Goal: Information Seeking & Learning: Compare options

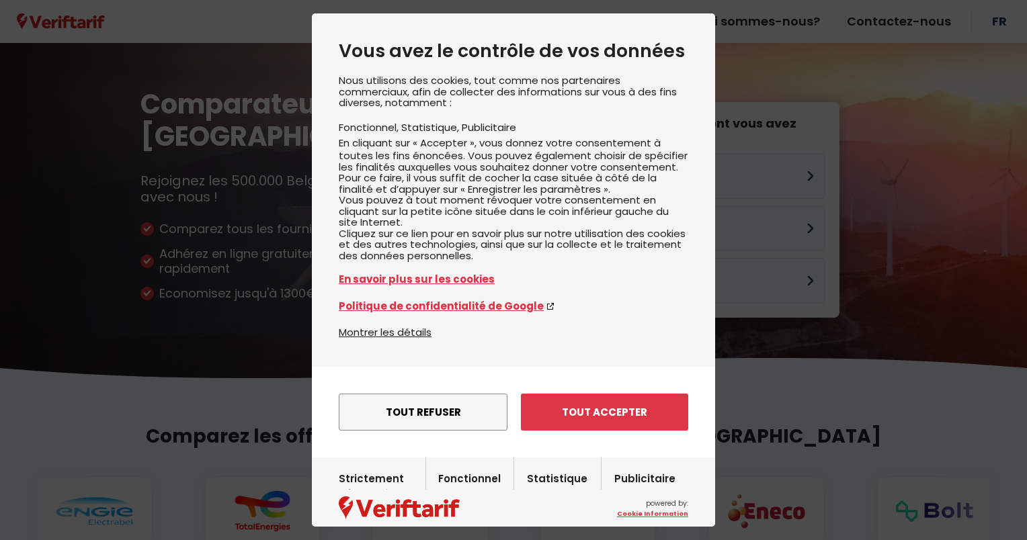
click at [599, 431] on button "Tout accepter" at bounding box center [604, 412] width 167 height 37
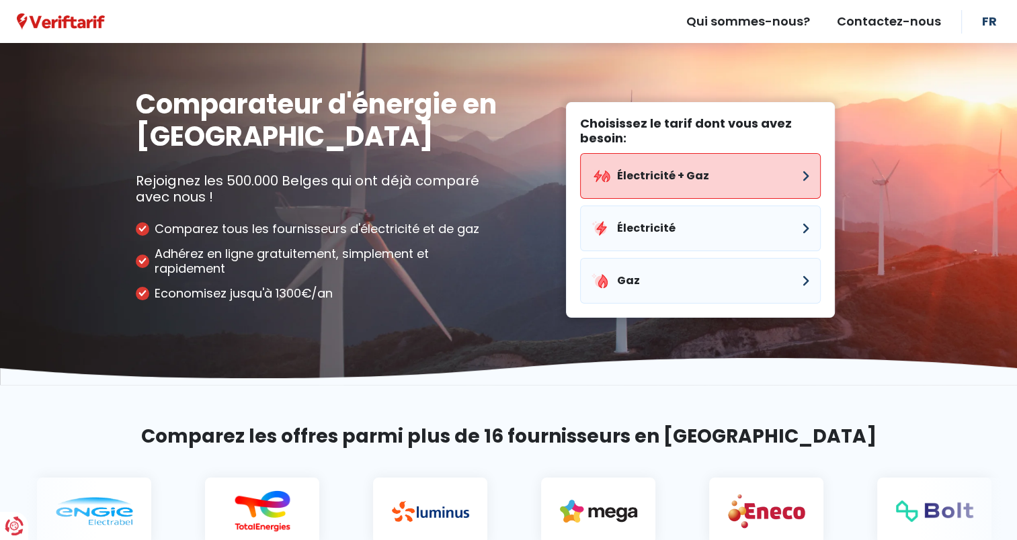
click at [706, 179] on button "Électricité + Gaz" at bounding box center [700, 176] width 241 height 46
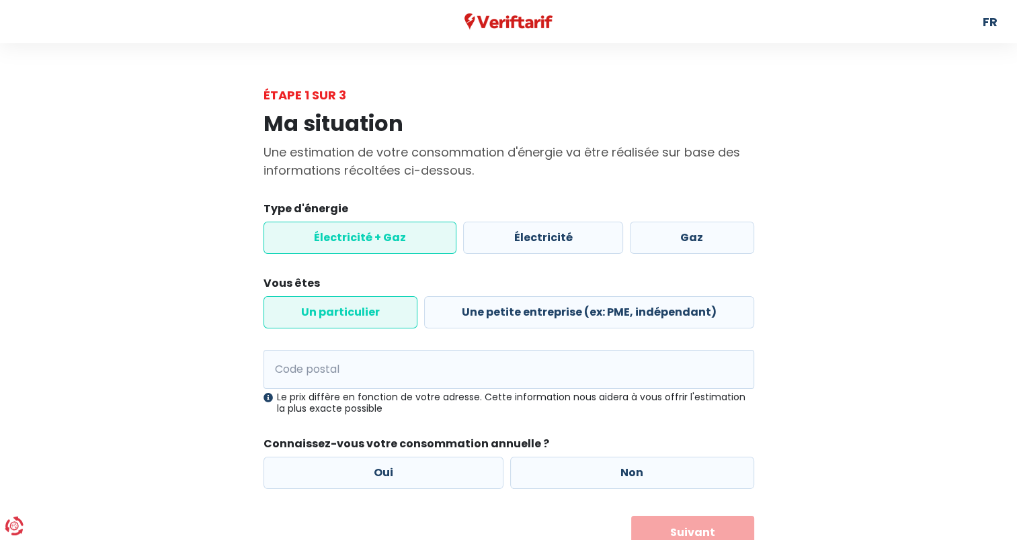
click at [340, 235] on label "Électricité + Gaz" at bounding box center [360, 238] width 194 height 32
click at [340, 235] on input "Électricité + Gaz" at bounding box center [360, 238] width 194 height 32
click at [335, 315] on label "Un particulier" at bounding box center [340, 312] width 154 height 32
click at [335, 315] on input "Un particulier" at bounding box center [340, 312] width 154 height 32
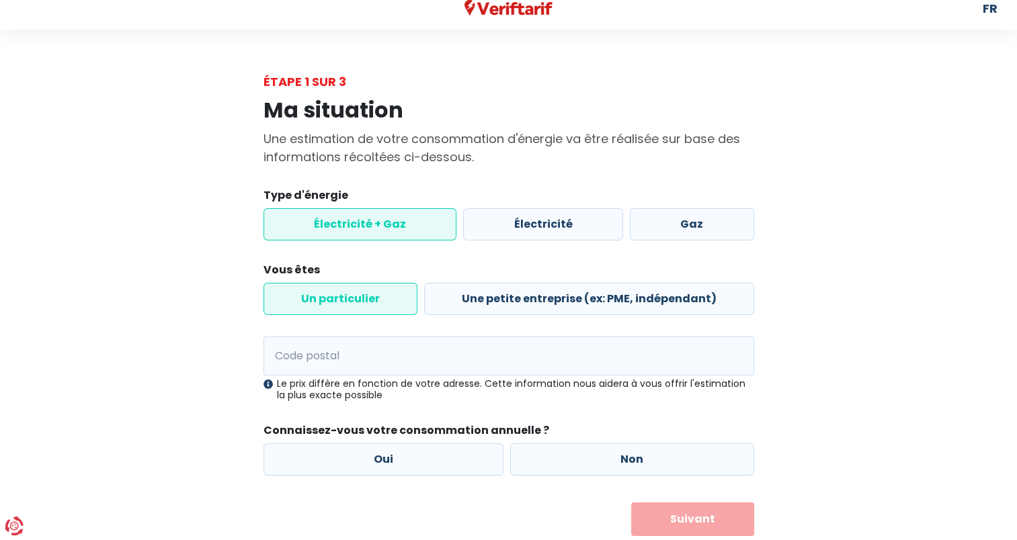
scroll to position [52, 0]
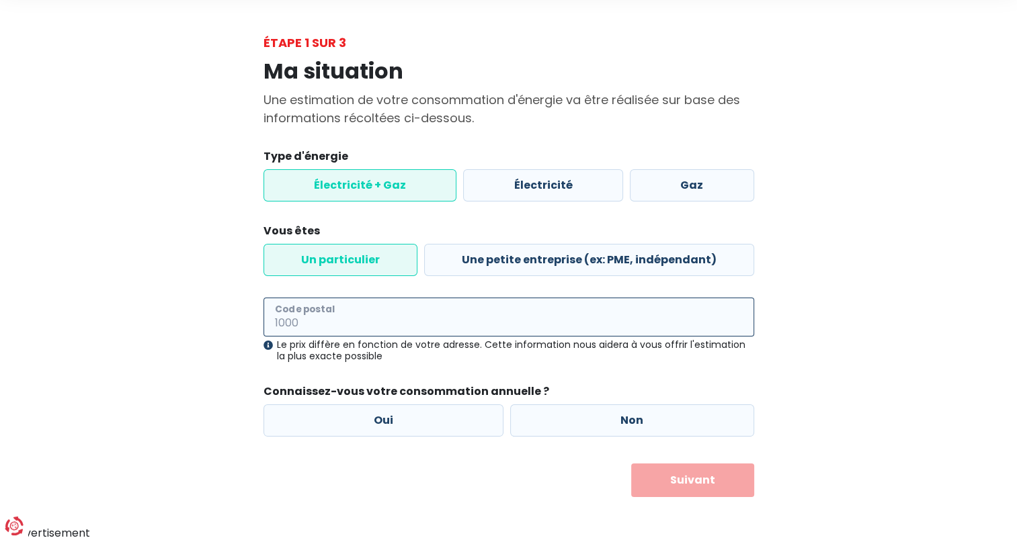
click at [304, 321] on input "Code postal" at bounding box center [508, 317] width 491 height 39
type input "5100"
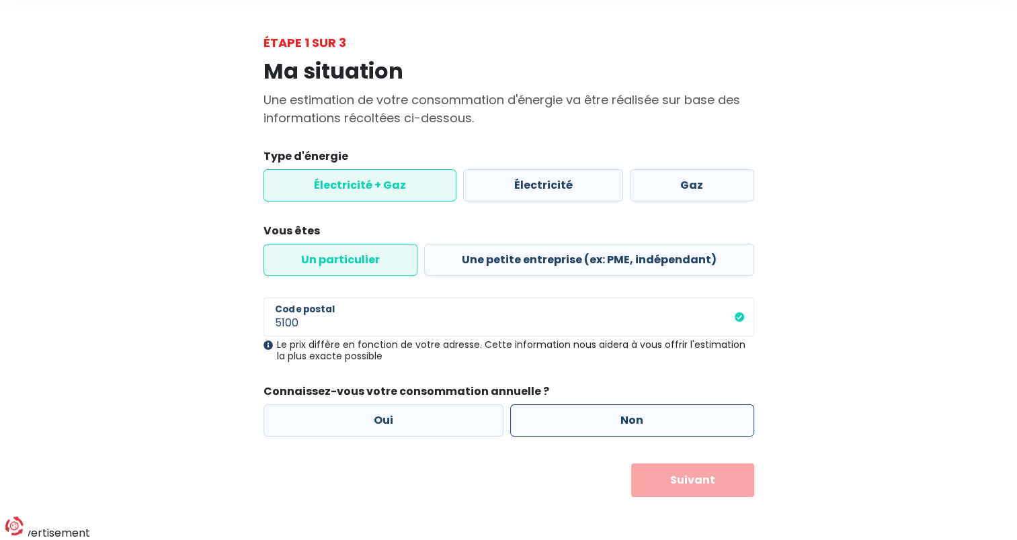
click at [638, 424] on label "Non" at bounding box center [632, 421] width 244 height 32
click at [638, 424] on input "Non" at bounding box center [632, 421] width 244 height 32
radio input "true"
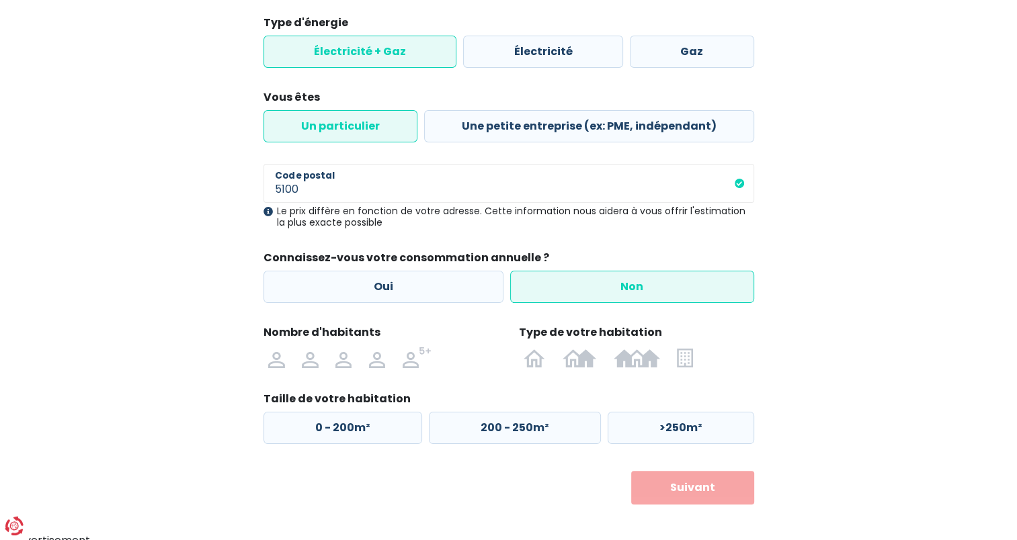
scroll to position [194, 0]
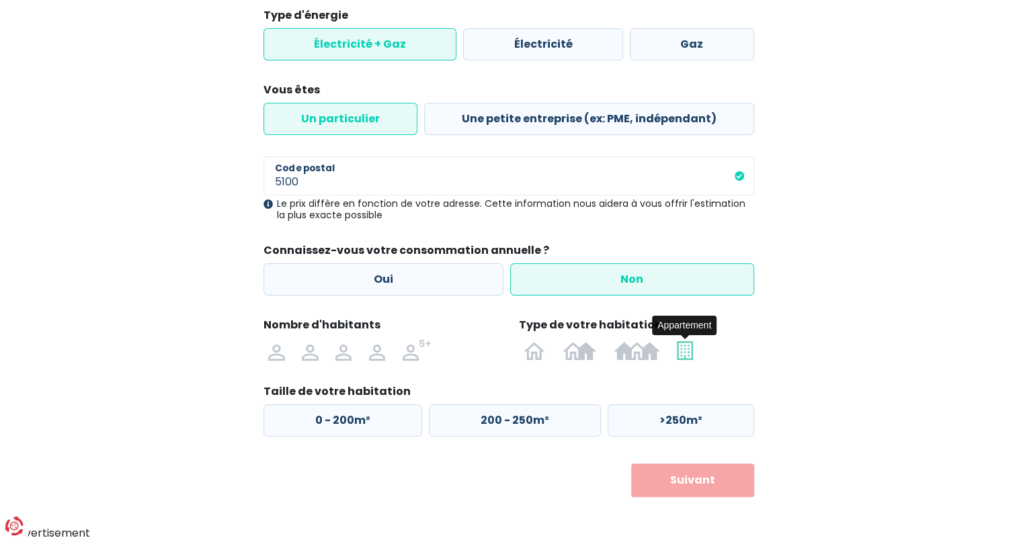
click at [685, 354] on img at bounding box center [684, 350] width 15 height 22
click at [685, 354] on input "radio" at bounding box center [685, 350] width 33 height 22
radio input "true"
click at [647, 418] on label ">100m²" at bounding box center [678, 421] width 151 height 32
click at [647, 418] on input ">100m²" at bounding box center [678, 421] width 151 height 32
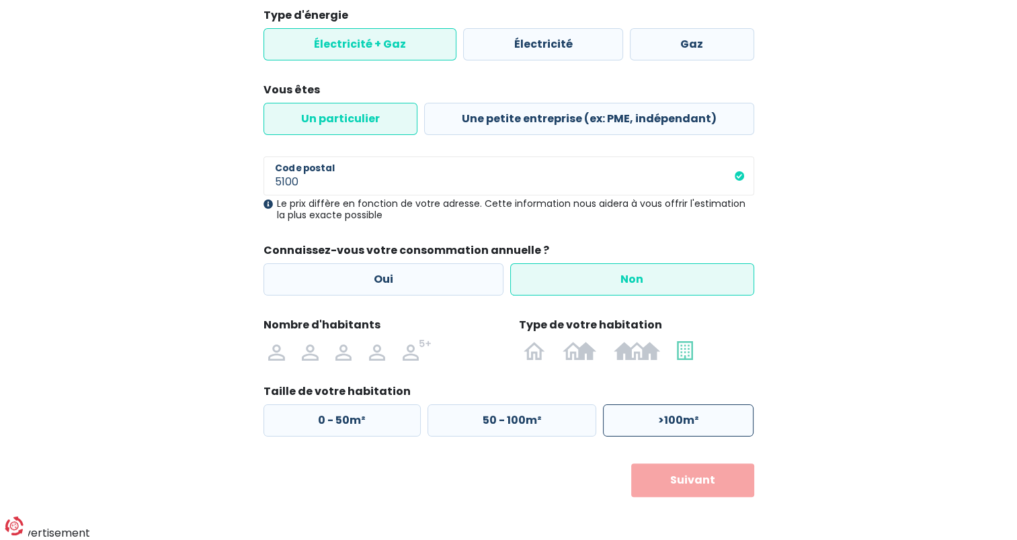
radio input "true"
click at [701, 484] on button "Suivant" at bounding box center [692, 481] width 123 height 34
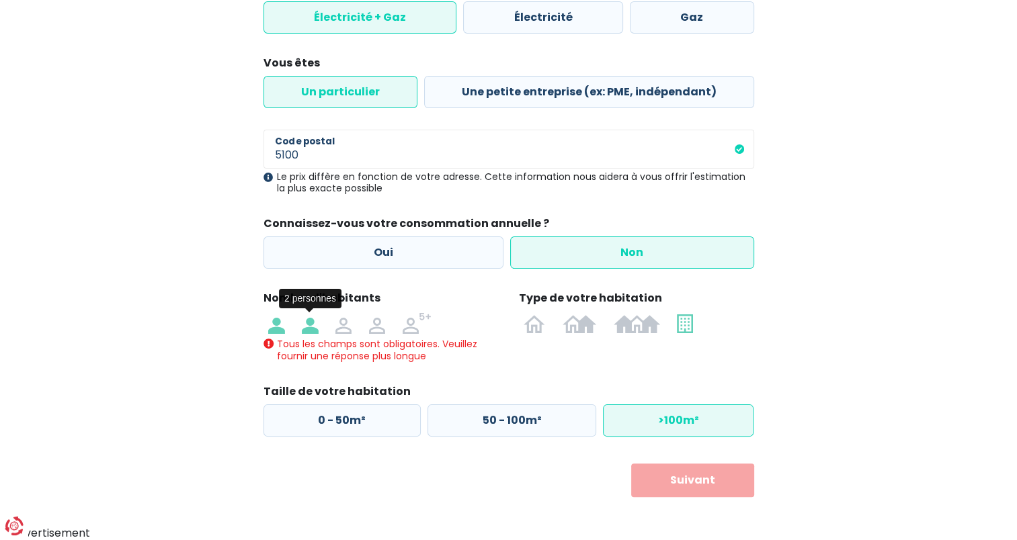
click at [309, 331] on img at bounding box center [310, 324] width 16 height 22
click at [309, 331] on input "radio" at bounding box center [310, 324] width 34 height 22
radio input "true"
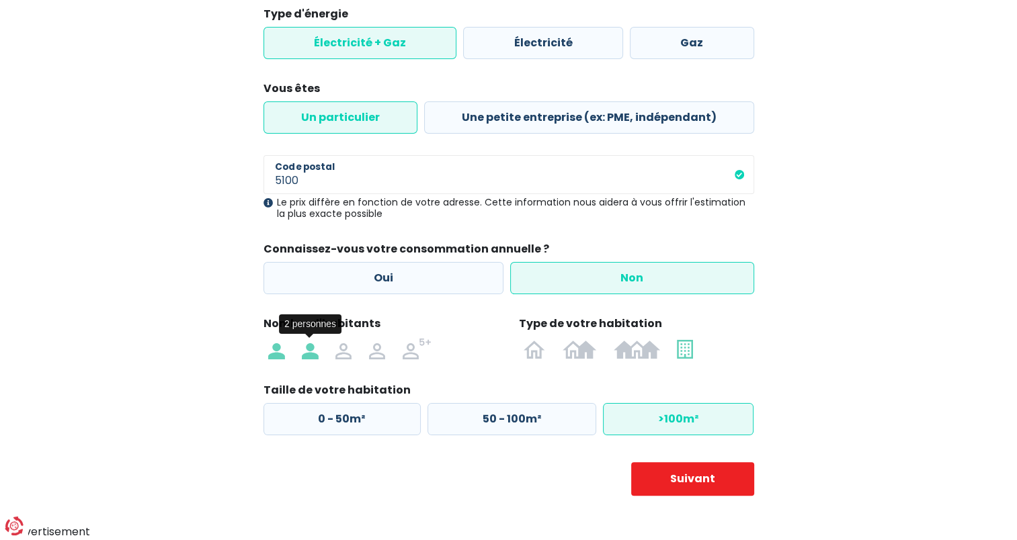
scroll to position [194, 0]
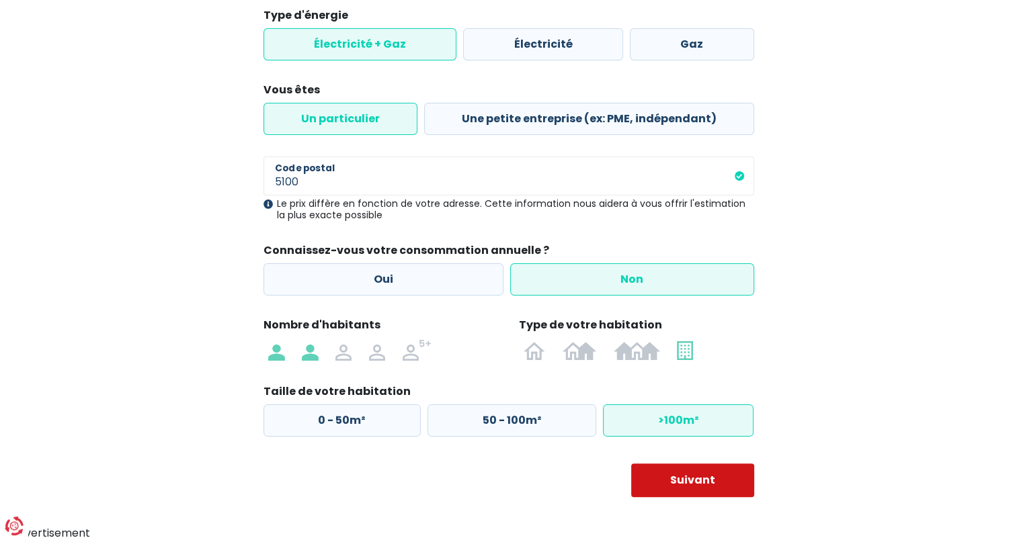
click at [702, 486] on button "Suivant" at bounding box center [692, 481] width 123 height 34
select select
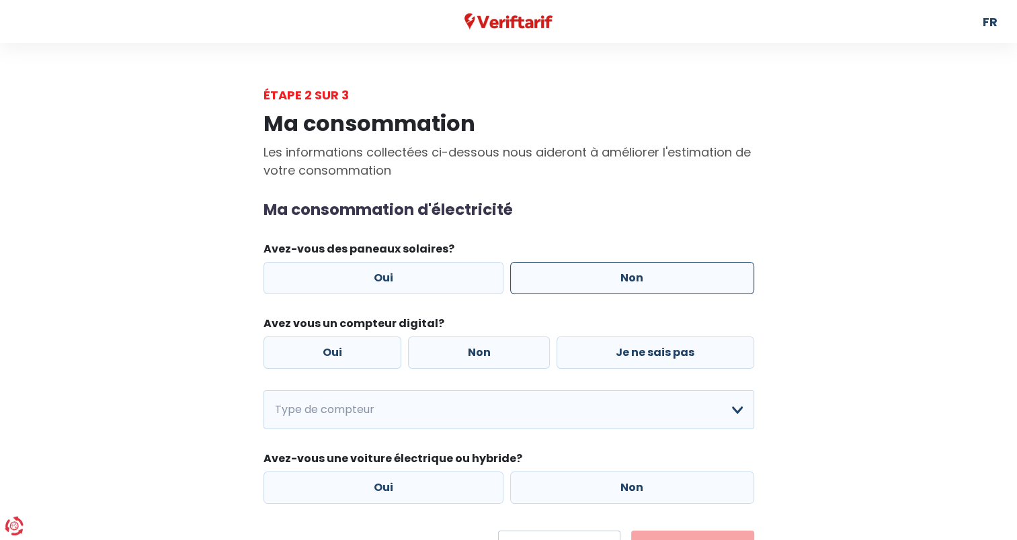
click at [629, 284] on label "Non" at bounding box center [632, 278] width 244 height 32
click at [629, 284] on input "Non" at bounding box center [632, 278] width 244 height 32
radio input "true"
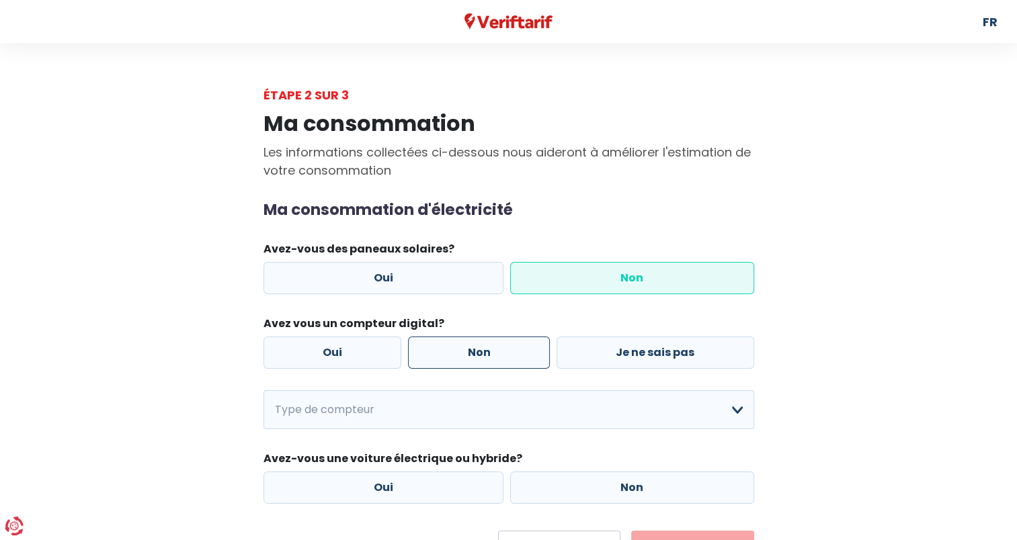
click at [492, 347] on label "Non" at bounding box center [479, 353] width 142 height 32
click at [492, 347] on input "Non" at bounding box center [479, 353] width 142 height 32
radio input "true"
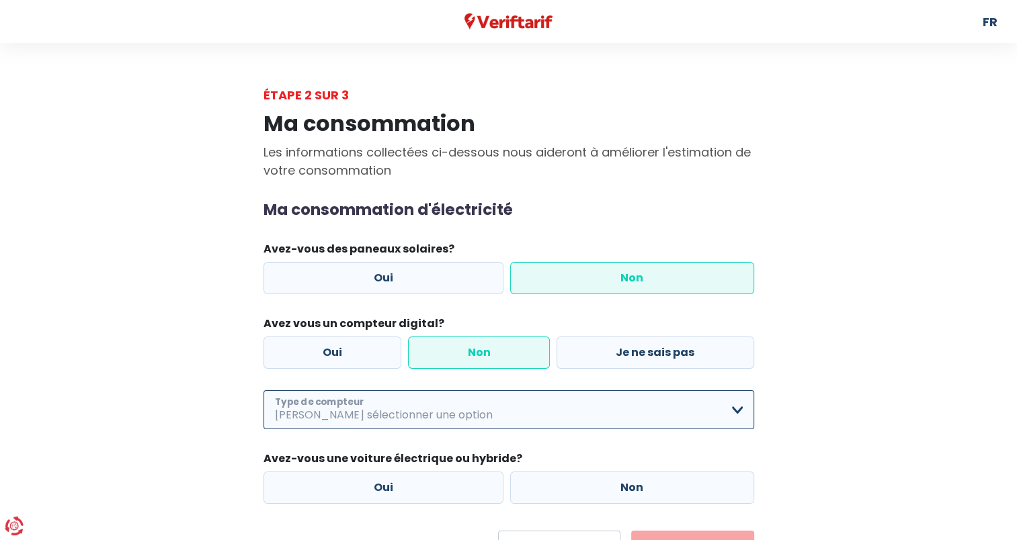
click at [737, 411] on select "Mono-horaire Bi-horaire Mono-horaire + exclusif nuit Bi-horaire + exclusif nuit…" at bounding box center [508, 409] width 491 height 39
select select "day_single_rate"
click at [263, 390] on select "Mono-horaire Bi-horaire Mono-horaire + exclusif nuit Bi-horaire + exclusif nuit…" at bounding box center [508, 409] width 491 height 39
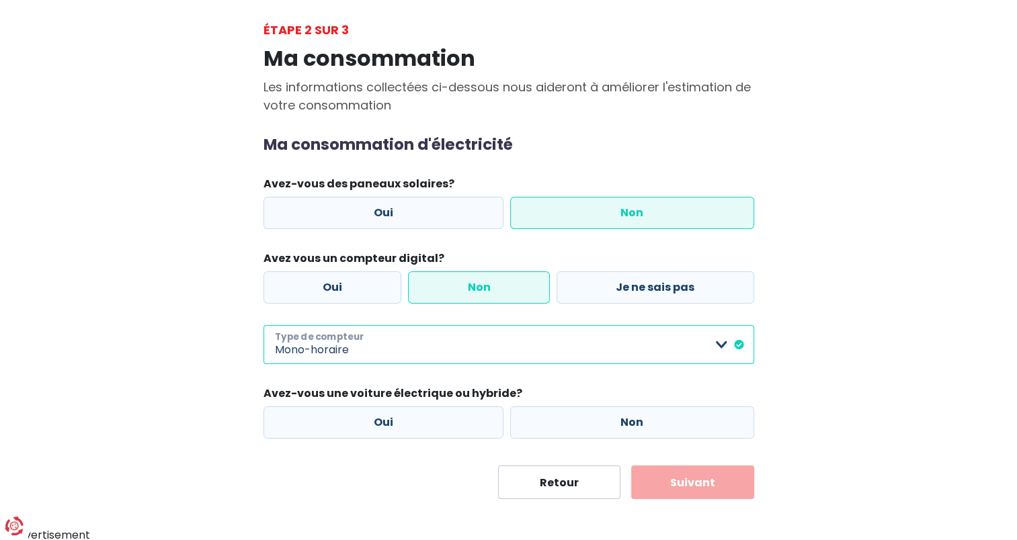
scroll to position [67, 0]
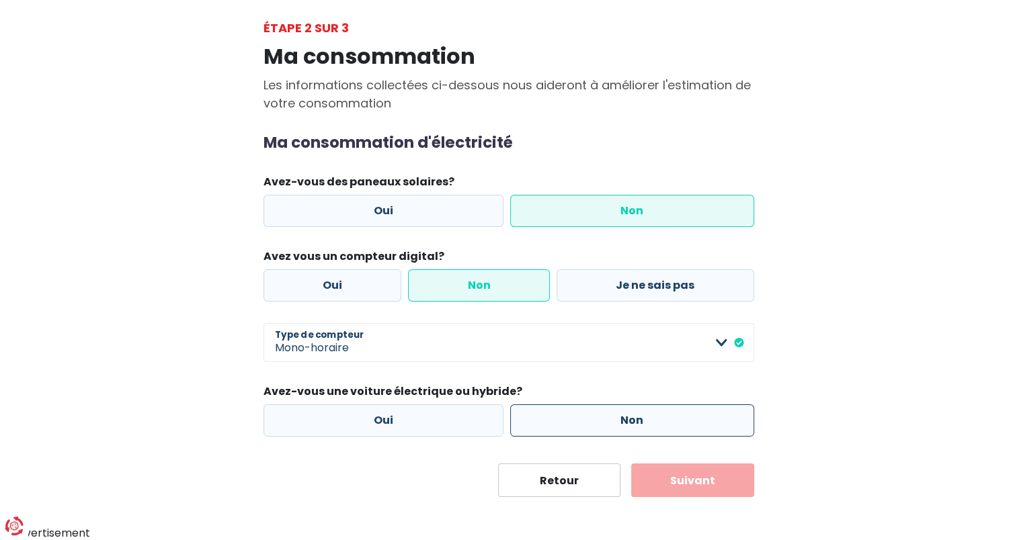
click at [615, 425] on label "Non" at bounding box center [632, 421] width 244 height 32
click at [615, 425] on input "Non" at bounding box center [632, 421] width 244 height 32
radio input "true"
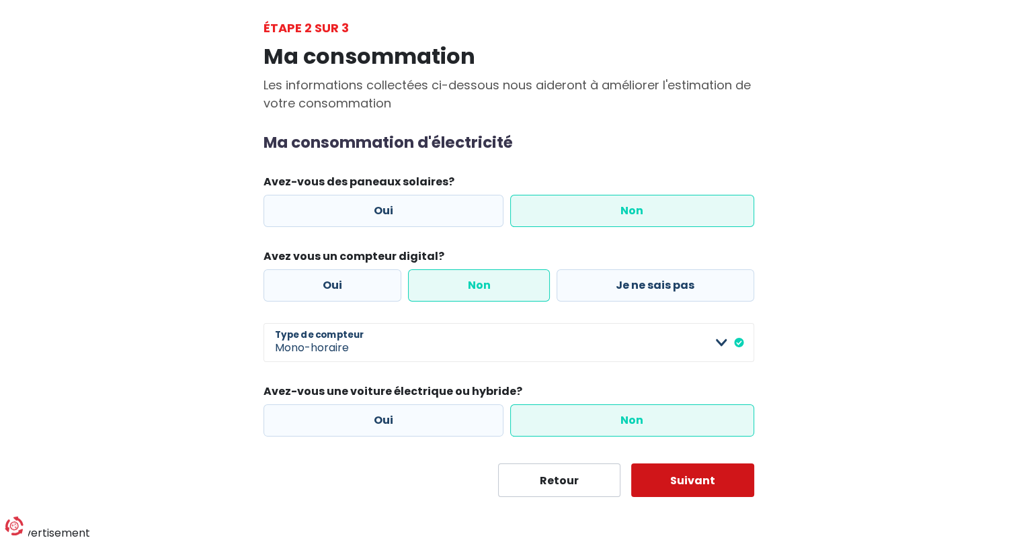
click at [697, 479] on button "Suivant" at bounding box center [692, 481] width 123 height 34
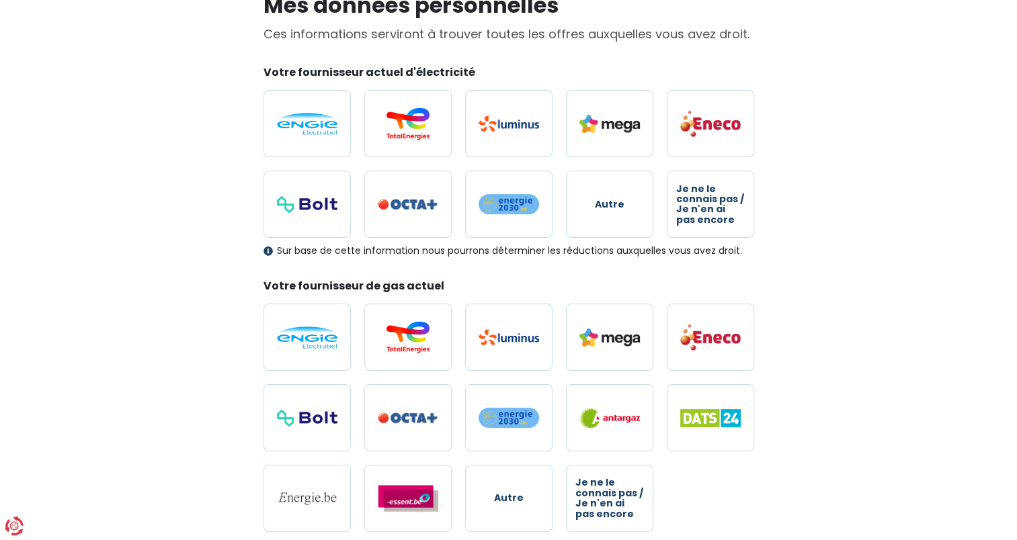
scroll to position [134, 0]
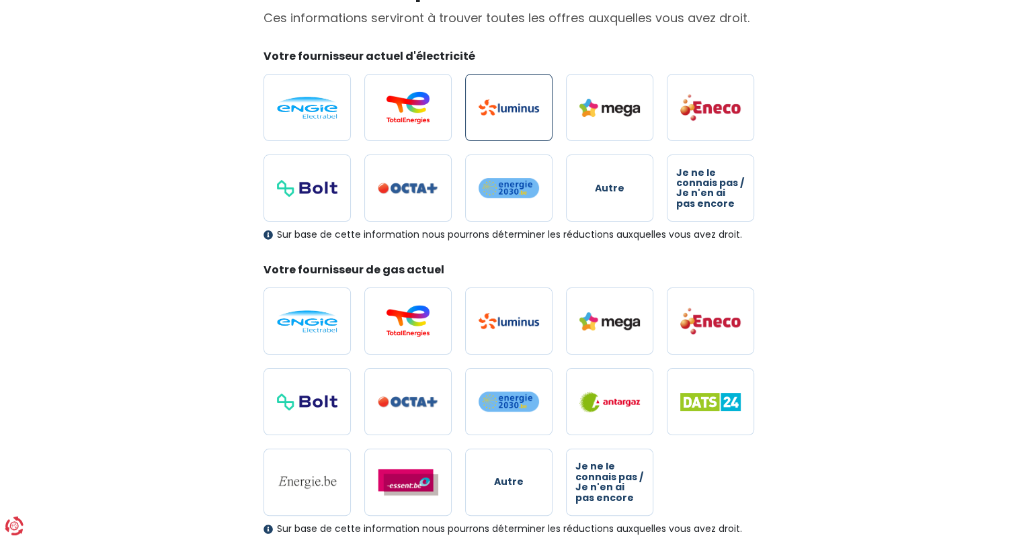
click at [495, 106] on img at bounding box center [509, 107] width 60 height 16
click at [495, 106] on input "radio" at bounding box center [508, 107] width 87 height 67
radio input "true"
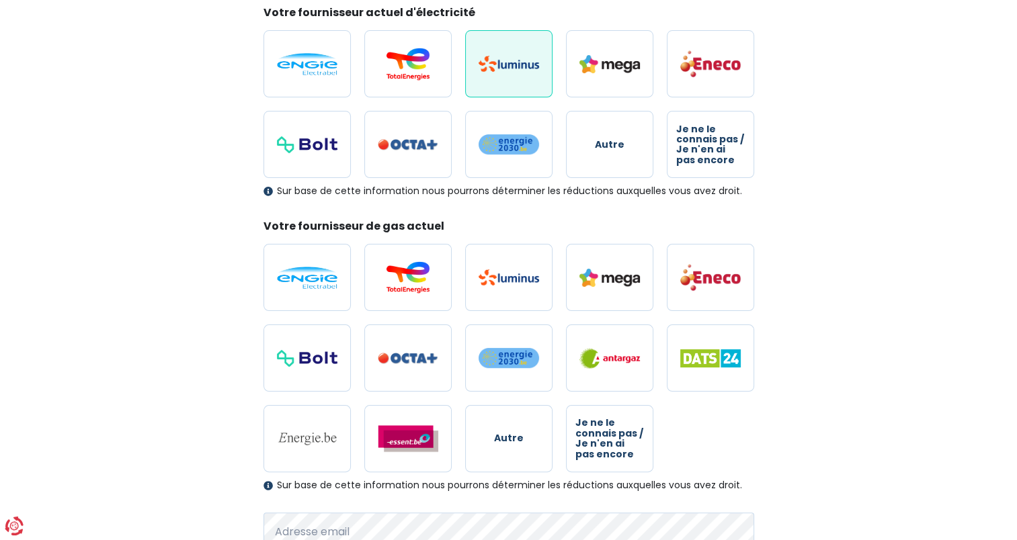
scroll to position [269, 0]
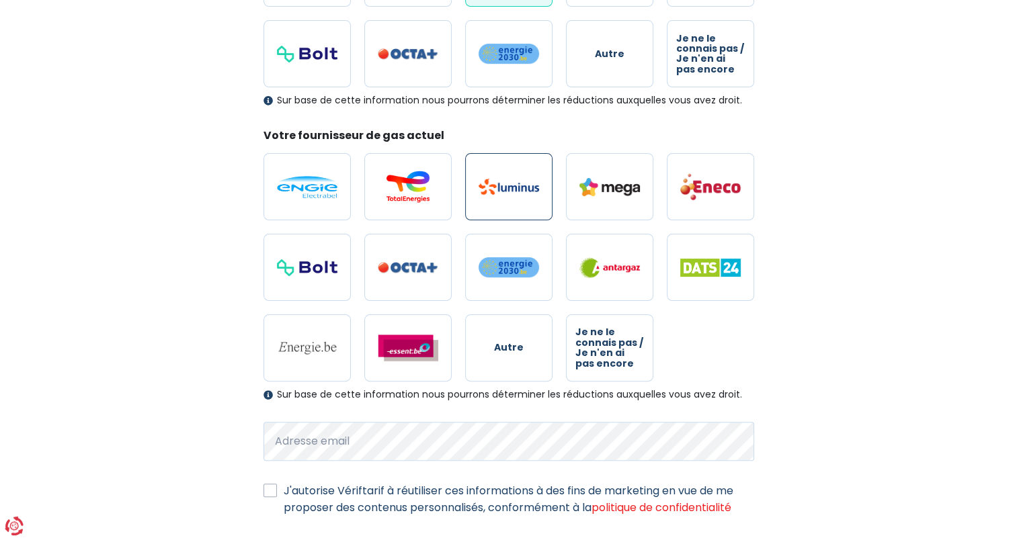
click at [510, 183] on img at bounding box center [509, 187] width 60 height 16
click at [510, 183] on input "radio" at bounding box center [508, 186] width 87 height 67
radio input "true"
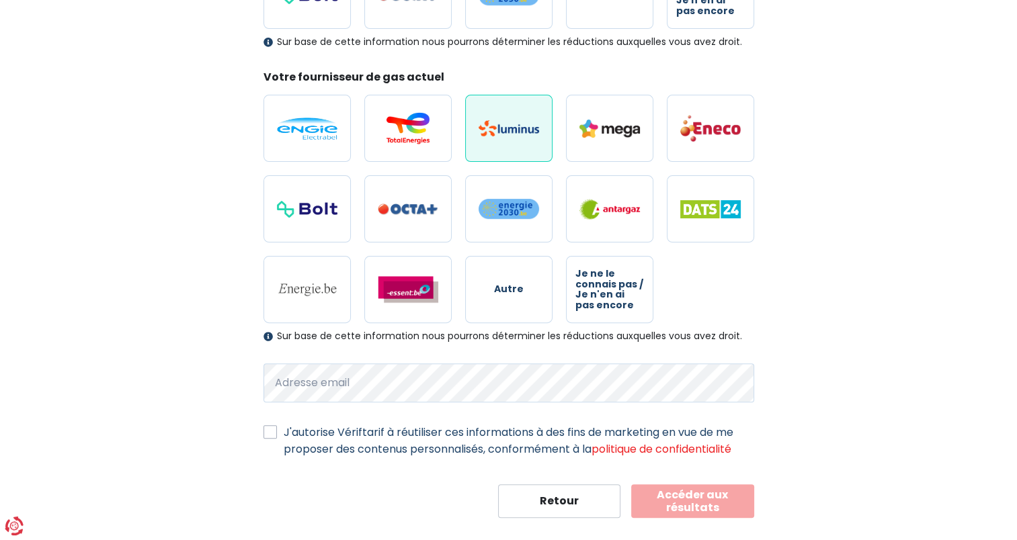
scroll to position [347, 0]
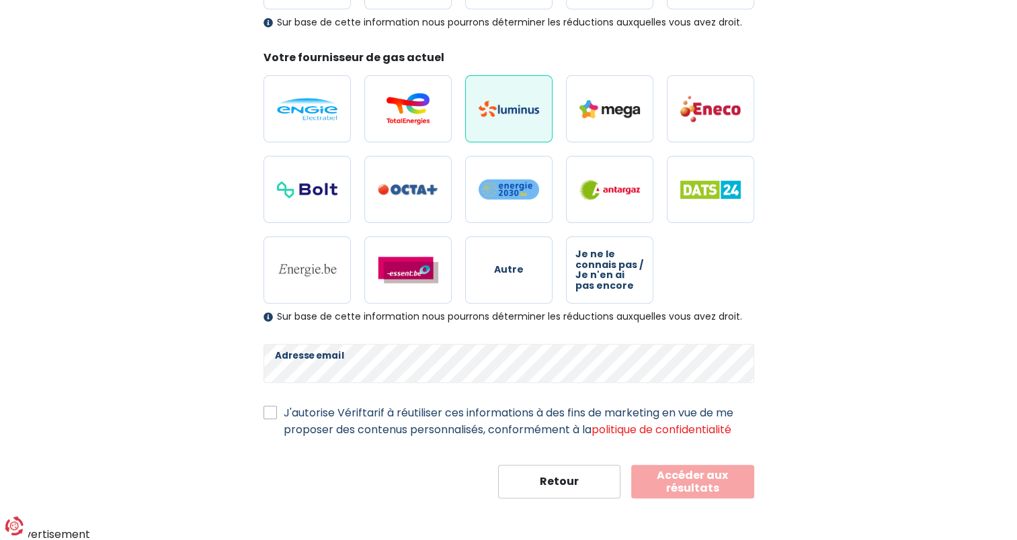
click at [694, 484] on button "Accéder aux résultats" at bounding box center [692, 482] width 123 height 34
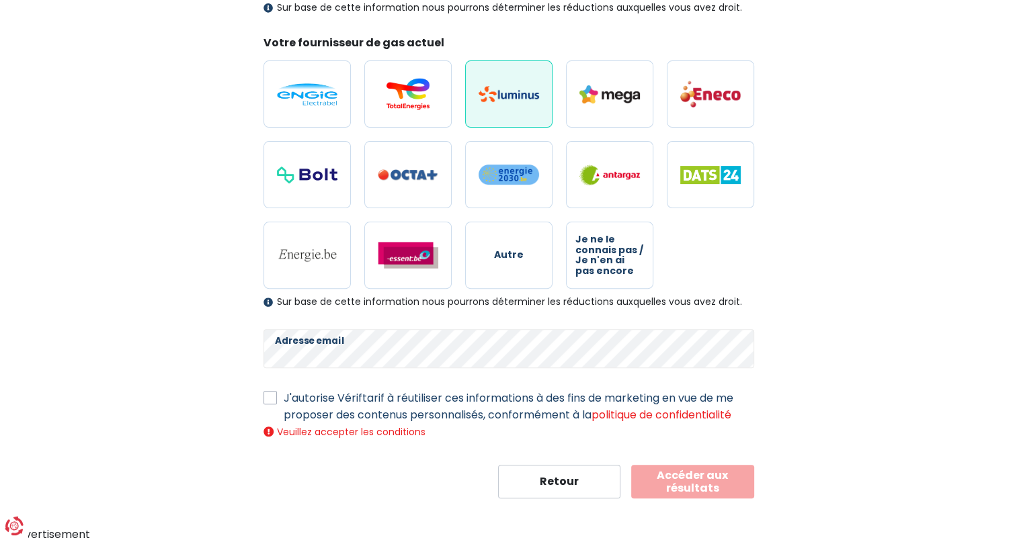
click at [284, 395] on label "J'autorise Vériftarif à réutiliser ces informations à des fins de marketing en …" at bounding box center [519, 407] width 470 height 34
click at [270, 395] on input "J'autorise Vériftarif à réutiliser ces informations à des fins de marketing en …" at bounding box center [269, 396] width 13 height 13
checkbox input "true"
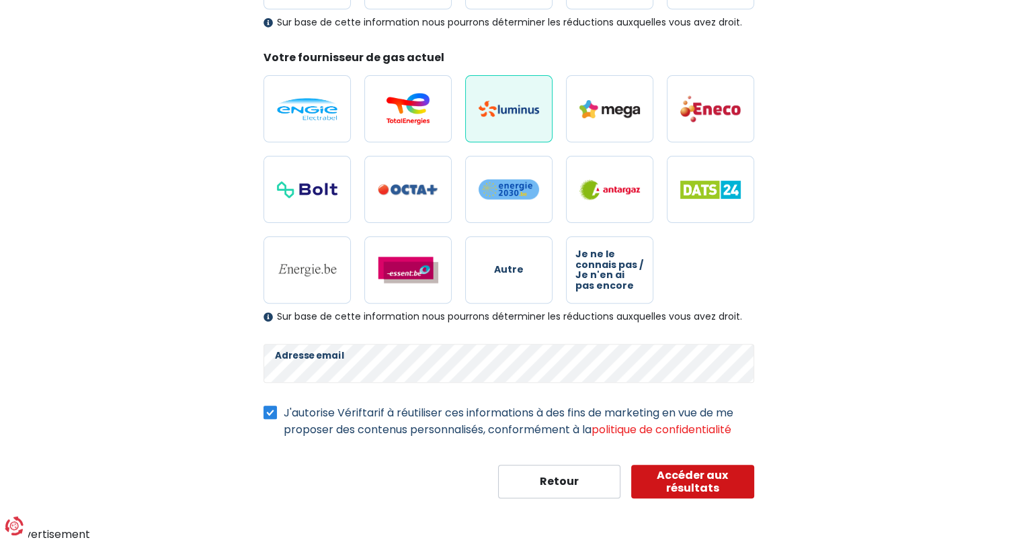
click at [705, 484] on button "Accéder aux résultats" at bounding box center [692, 482] width 123 height 34
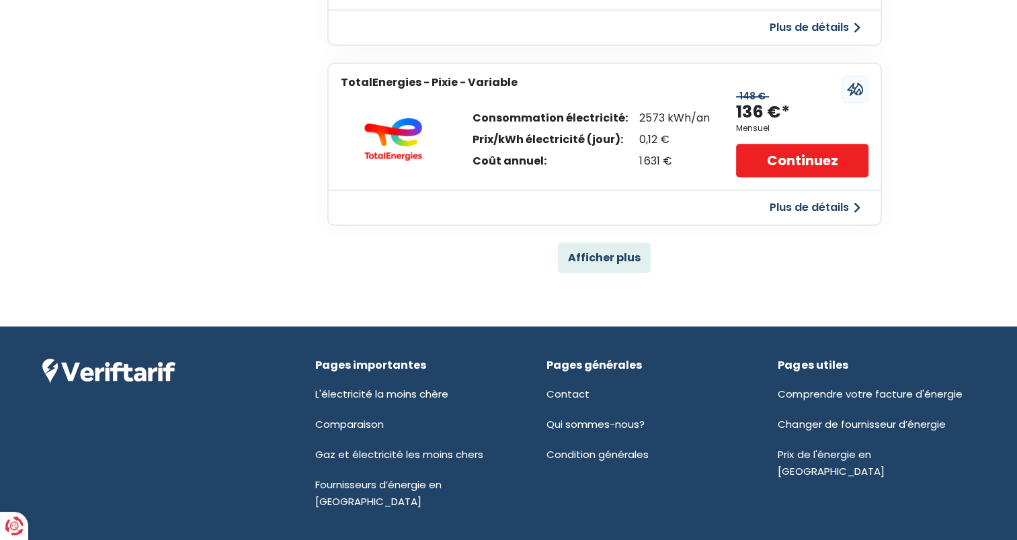
scroll to position [965, 0]
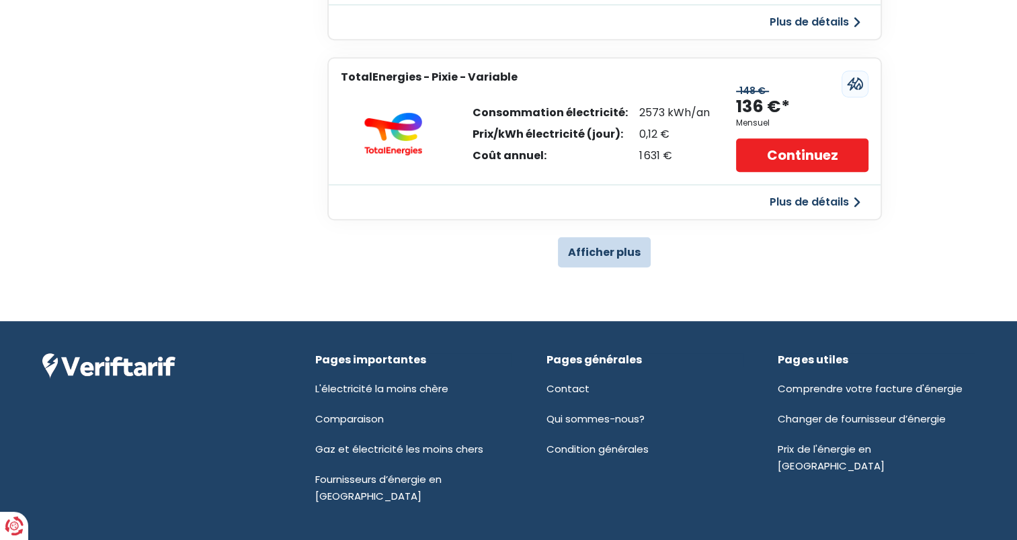
click at [610, 250] on button "Afficher plus" at bounding box center [604, 252] width 93 height 30
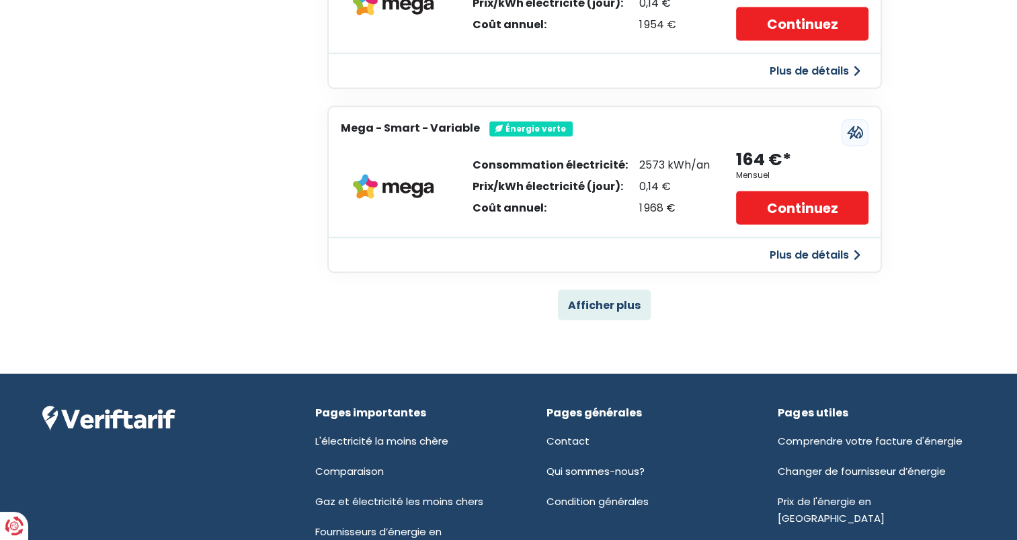
scroll to position [2780, 0]
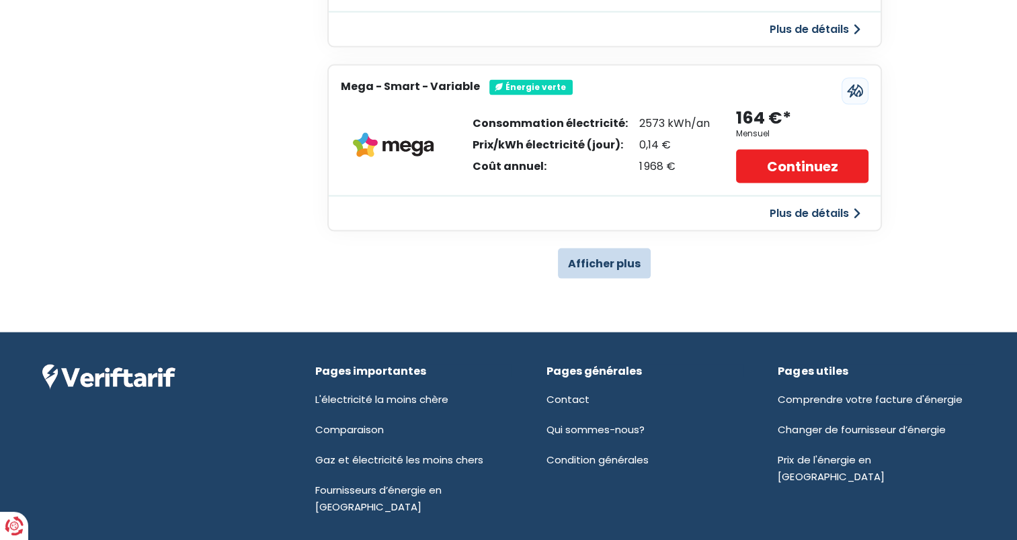
click at [614, 250] on button "Afficher plus" at bounding box center [604, 264] width 93 height 30
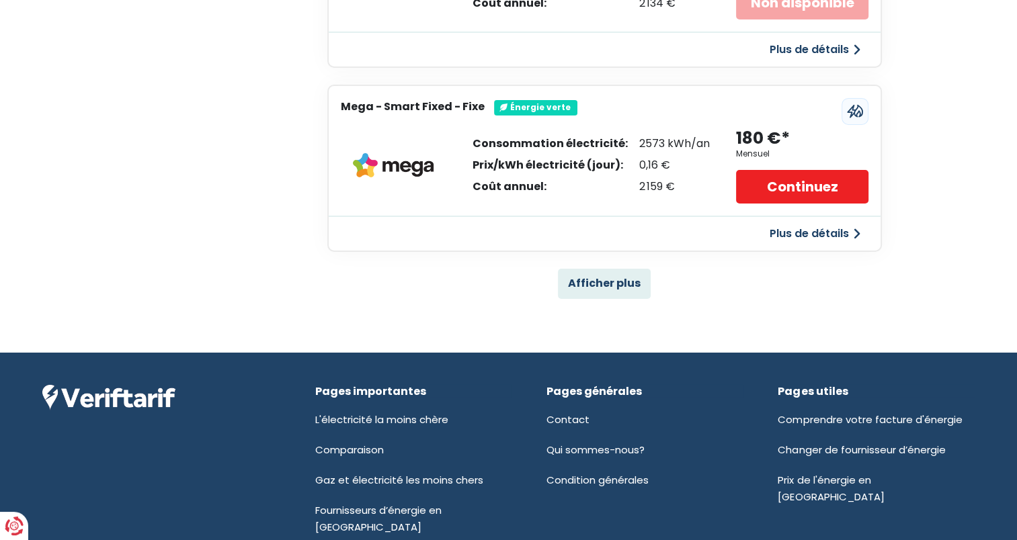
scroll to position [4595, 0]
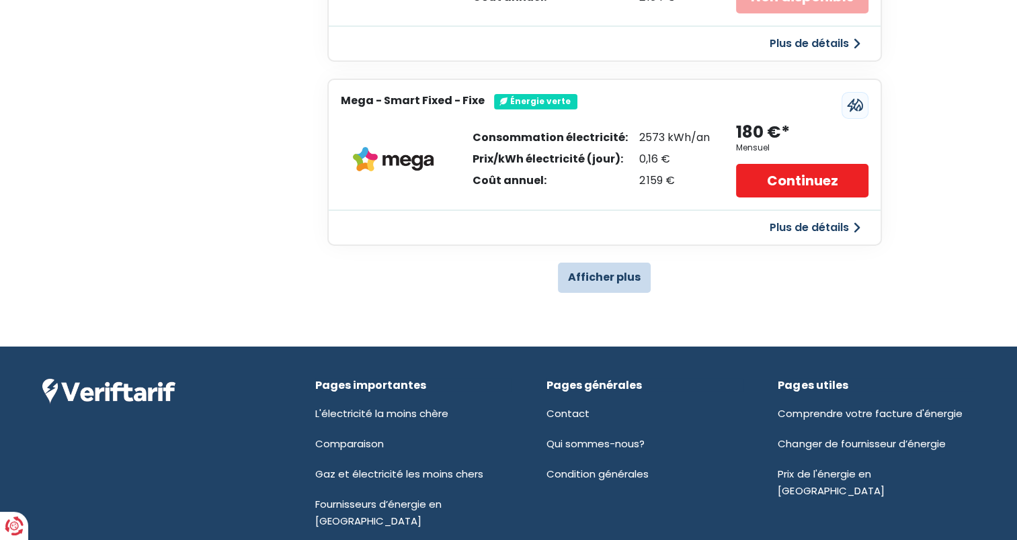
click at [616, 263] on button "Afficher plus" at bounding box center [604, 278] width 93 height 30
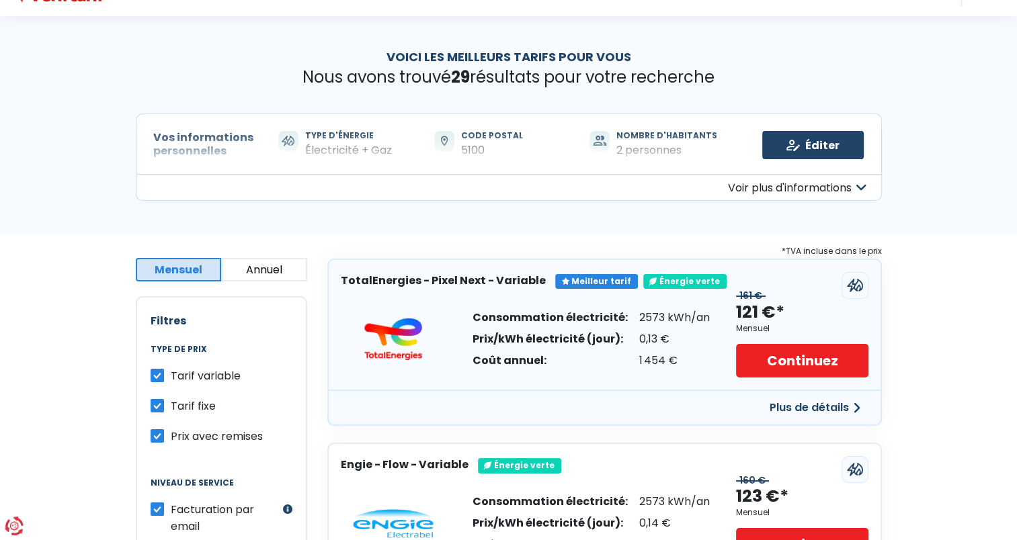
scroll to position [0, 0]
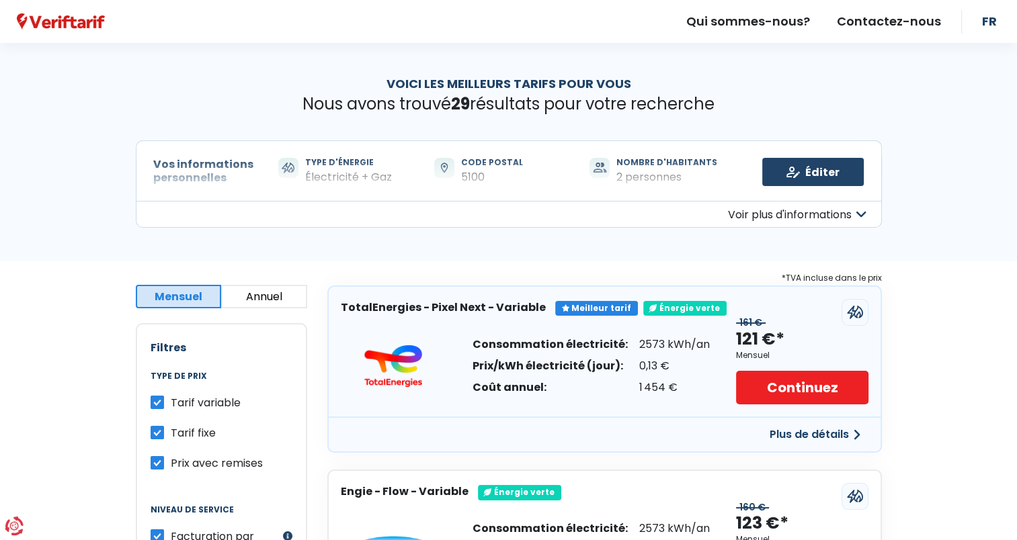
click at [861, 214] on button "Voir plus d'informations" at bounding box center [509, 214] width 746 height 27
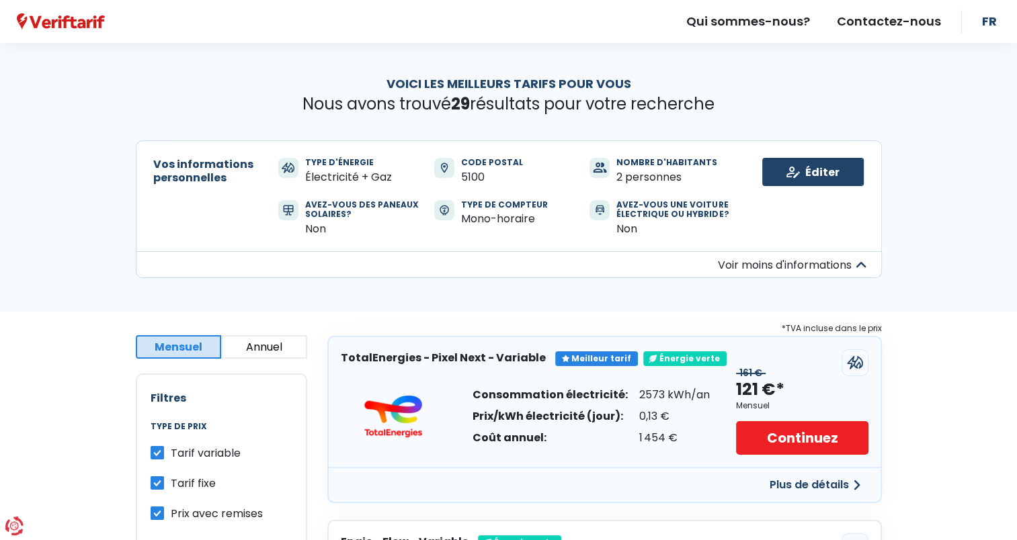
scroll to position [67, 0]
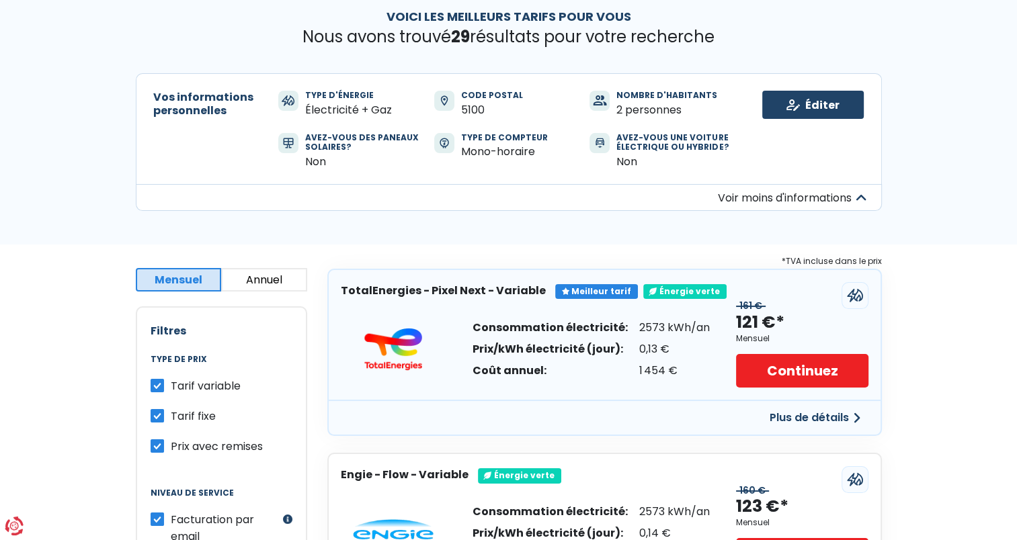
click at [260, 278] on button "Annuel" at bounding box center [264, 280] width 86 height 24
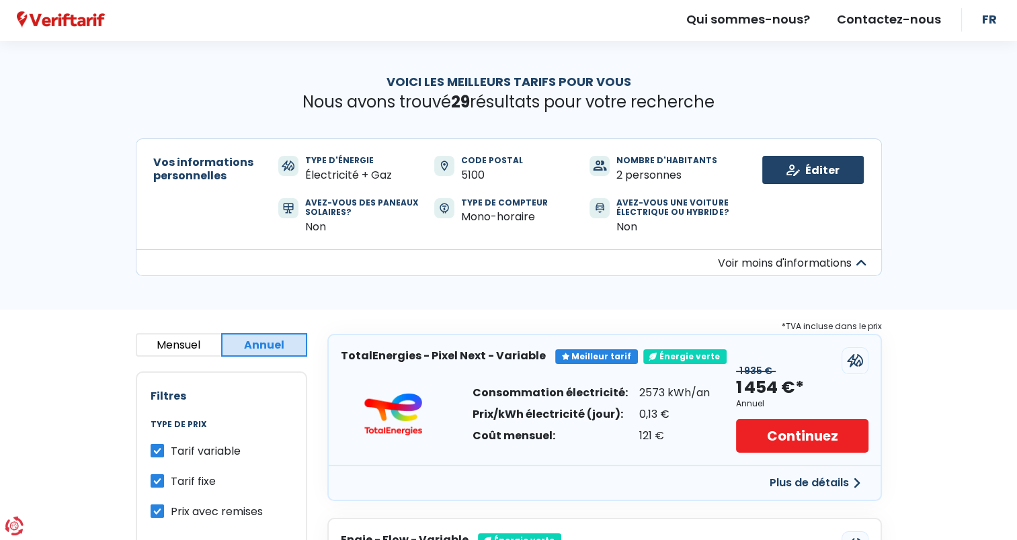
scroll to position [0, 0]
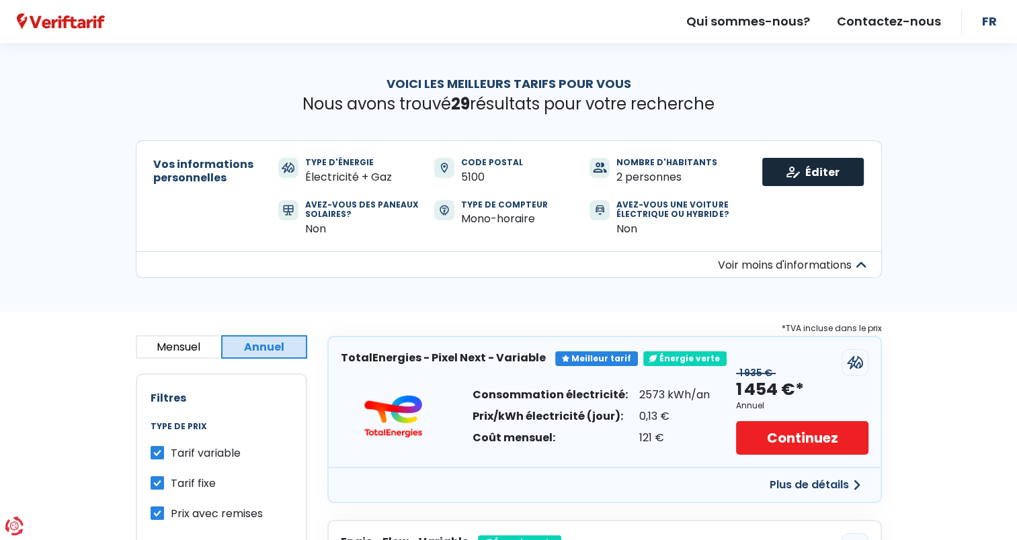
click at [790, 174] on link "Éditer" at bounding box center [812, 172] width 101 height 28
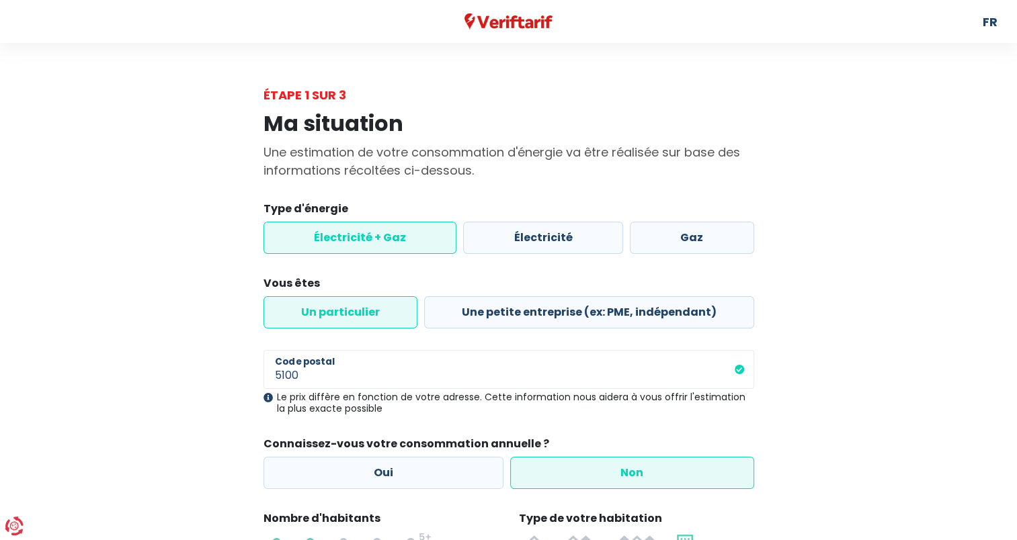
click at [355, 241] on label "Électricité + Gaz" at bounding box center [360, 238] width 194 height 32
click at [355, 241] on input "Électricité + Gaz" at bounding box center [360, 238] width 194 height 32
click at [345, 317] on label "Un particulier" at bounding box center [340, 312] width 154 height 32
click at [345, 317] on input "Un particulier" at bounding box center [340, 312] width 154 height 32
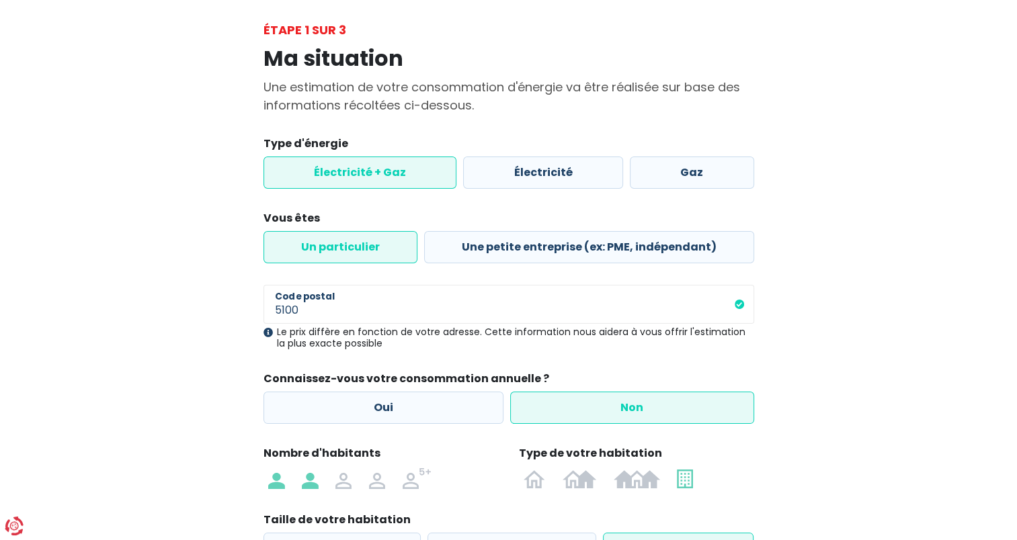
scroll to position [194, 0]
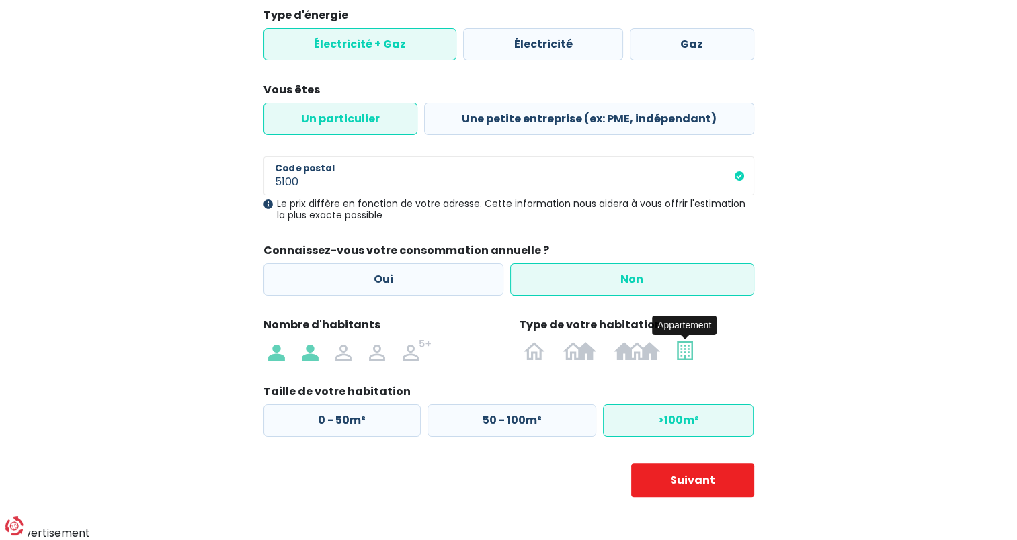
click at [680, 354] on img at bounding box center [684, 350] width 15 height 22
click at [680, 354] on input "radio" at bounding box center [685, 350] width 33 height 22
click at [686, 485] on button "Suivant" at bounding box center [692, 481] width 123 height 34
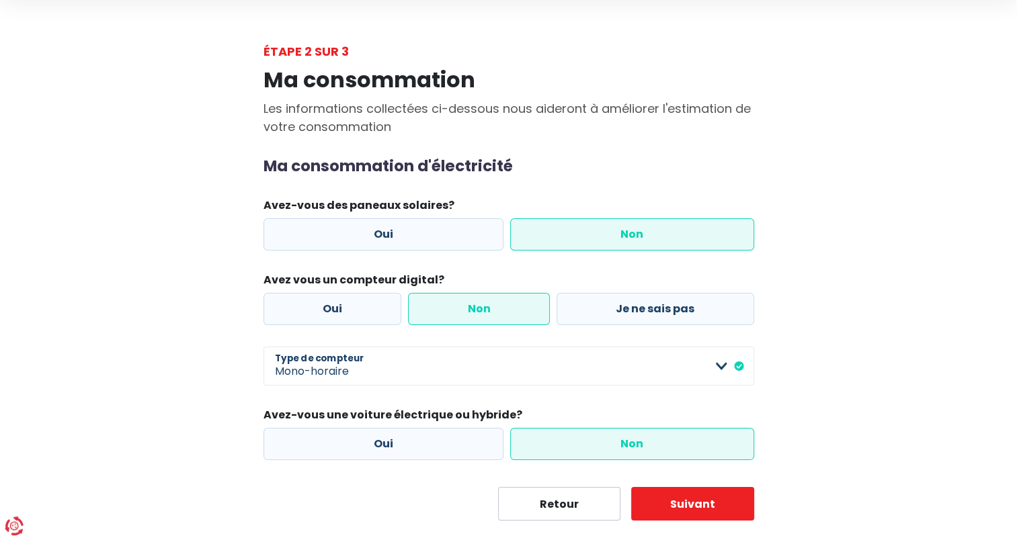
scroll to position [67, 0]
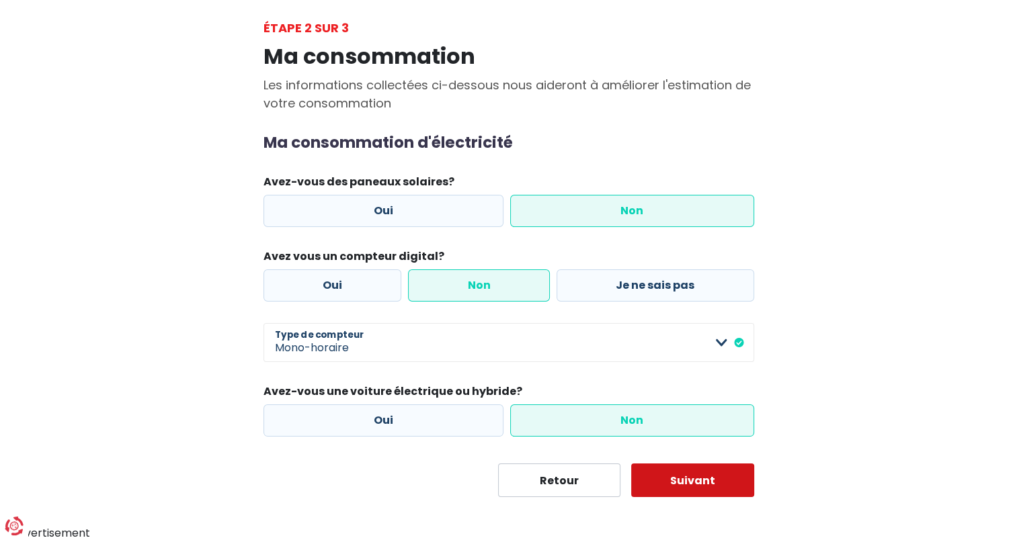
click at [690, 483] on button "Suivant" at bounding box center [692, 481] width 123 height 34
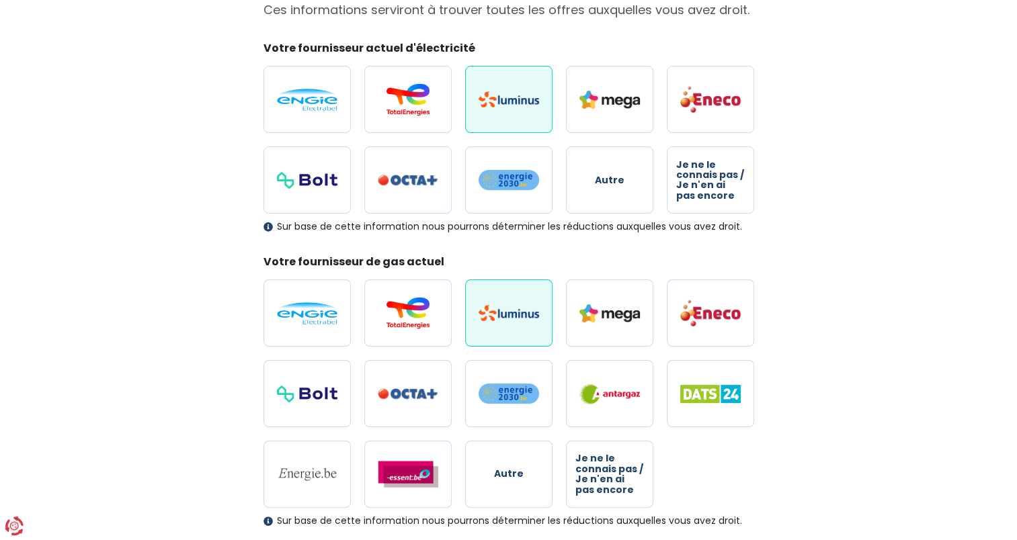
scroll to position [134, 0]
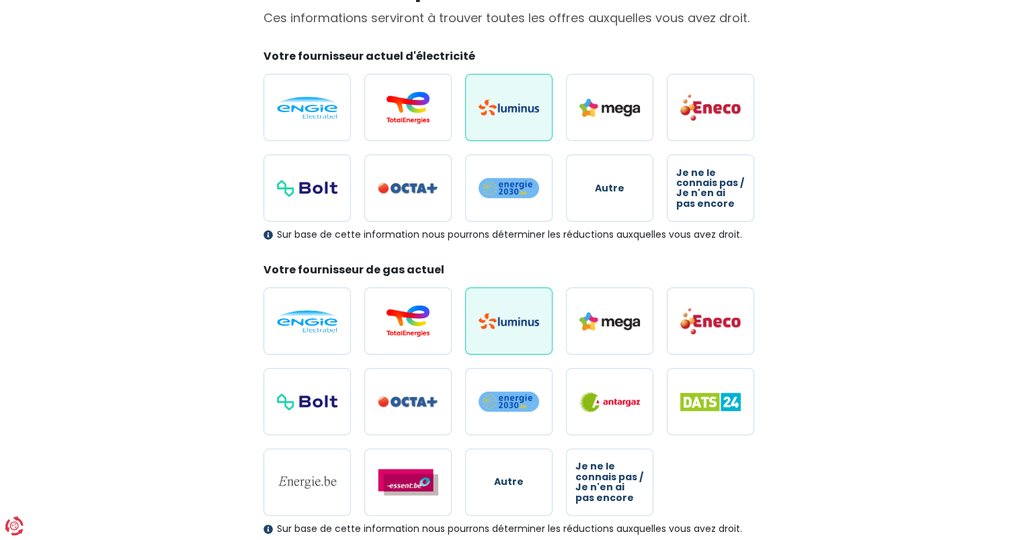
click at [482, 113] on img at bounding box center [509, 107] width 60 height 16
click at [482, 113] on input "radio" at bounding box center [508, 107] width 87 height 67
click at [510, 321] on img at bounding box center [509, 321] width 60 height 16
click at [510, 321] on input "radio" at bounding box center [508, 321] width 87 height 67
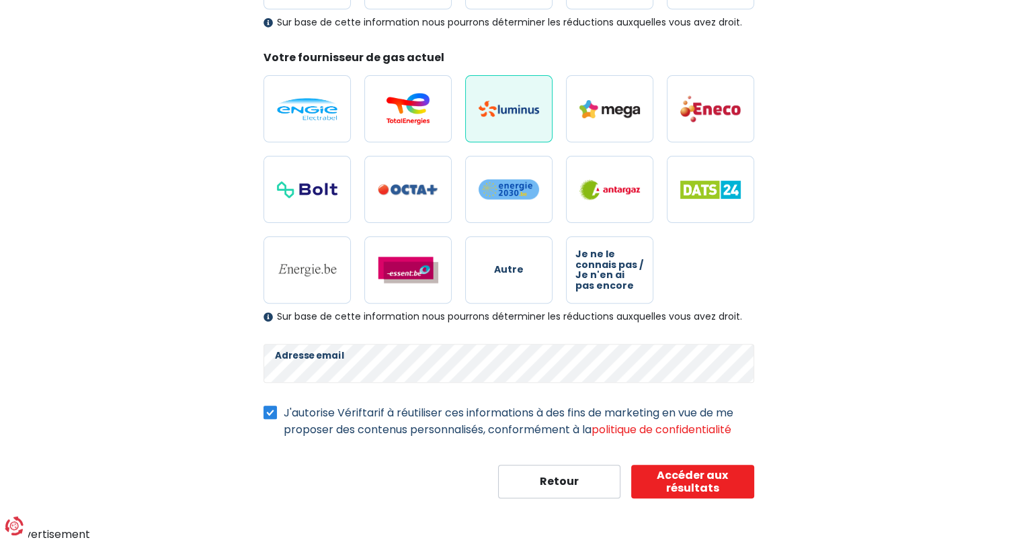
scroll to position [347, 0]
click at [707, 484] on button "Accéder aux résultats" at bounding box center [692, 482] width 123 height 34
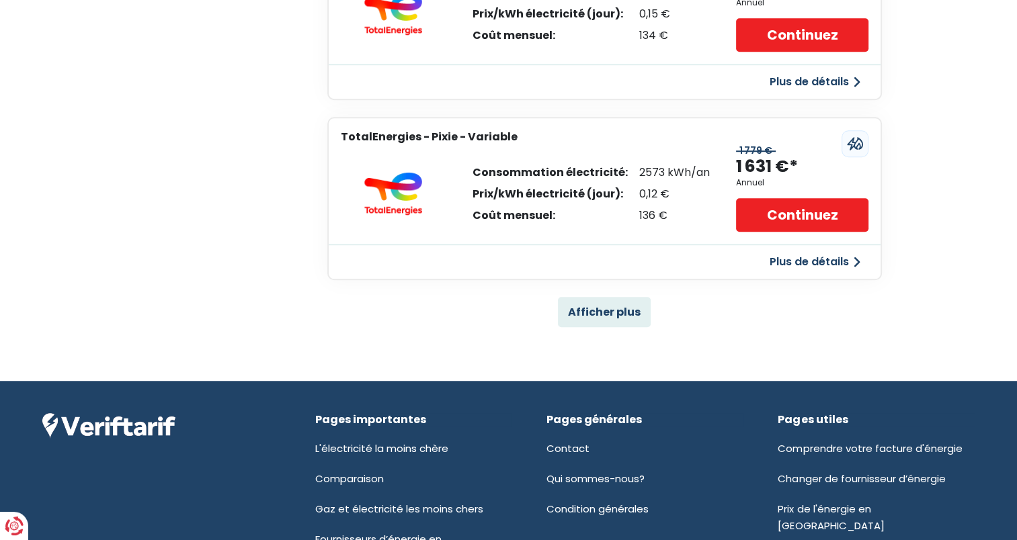
scroll to position [965, 0]
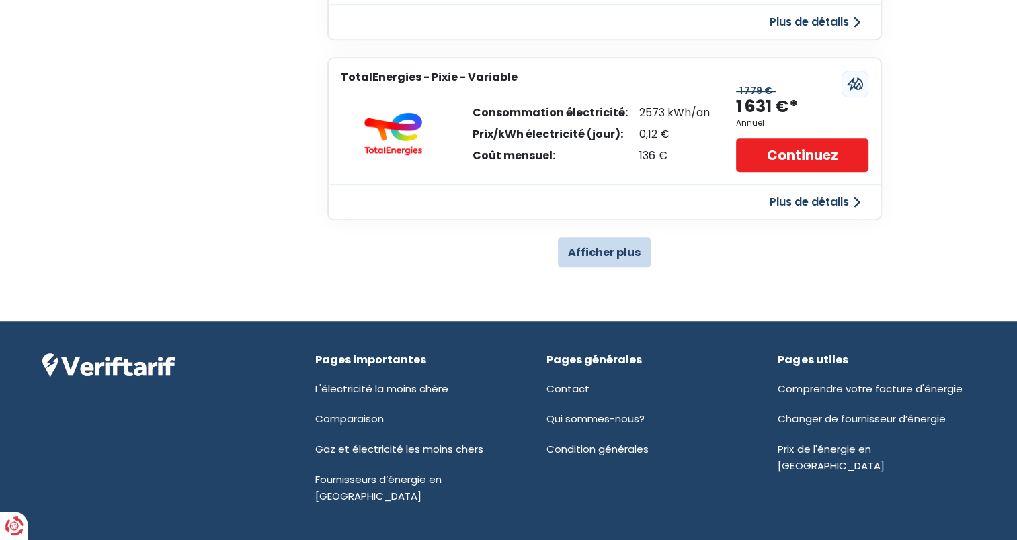
click at [615, 249] on button "Afficher plus" at bounding box center [604, 252] width 93 height 30
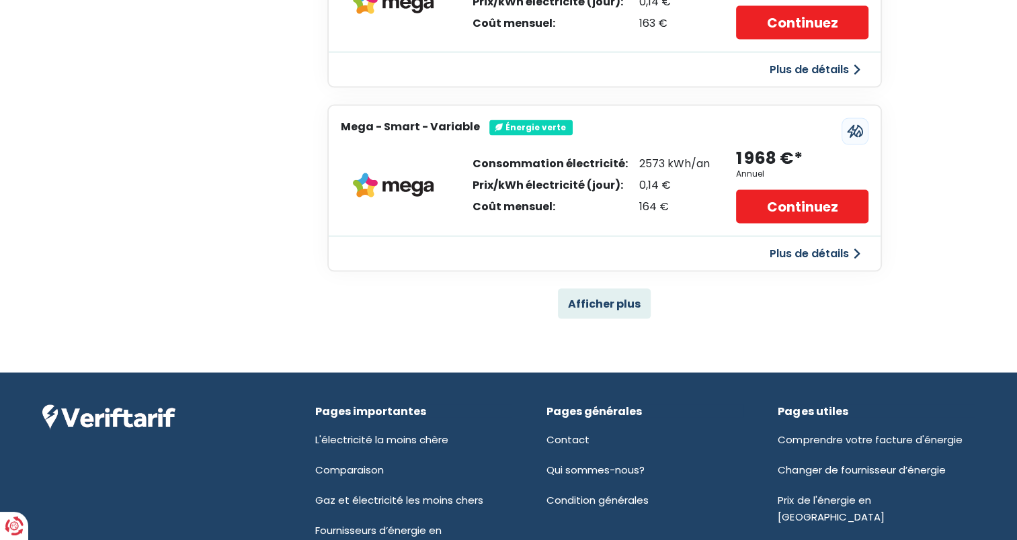
scroll to position [2780, 0]
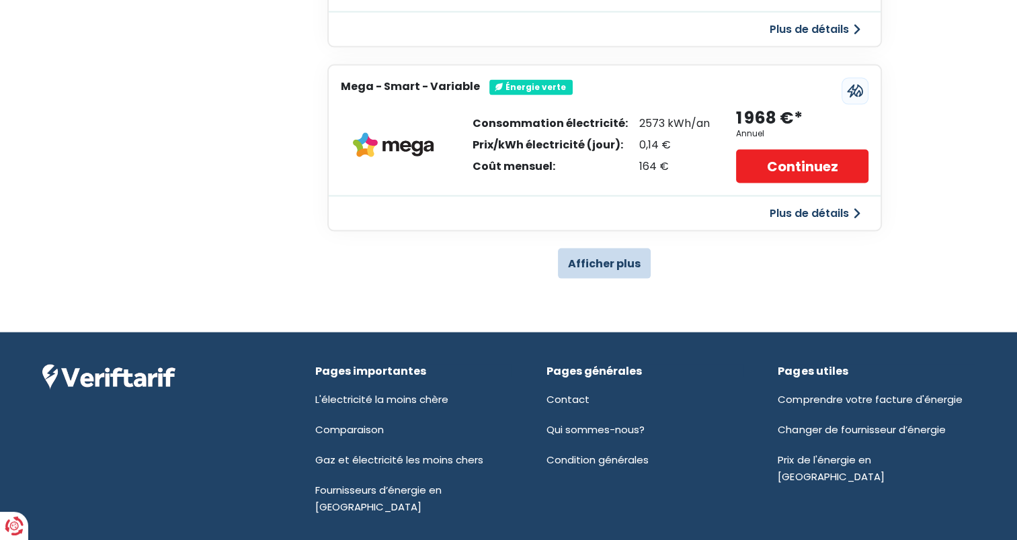
click at [600, 249] on button "Afficher plus" at bounding box center [604, 264] width 93 height 30
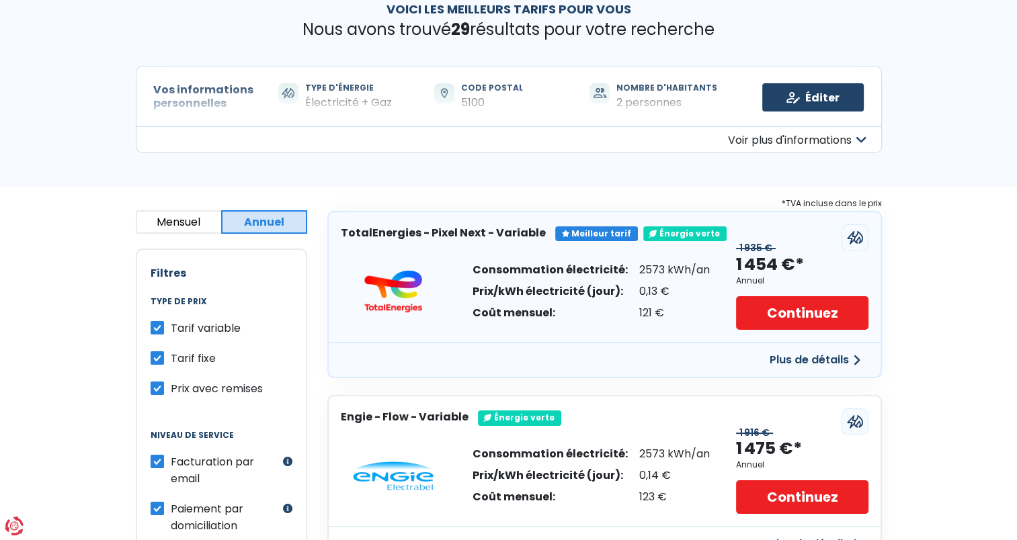
scroll to position [0, 0]
